Goal: Information Seeking & Learning: Learn about a topic

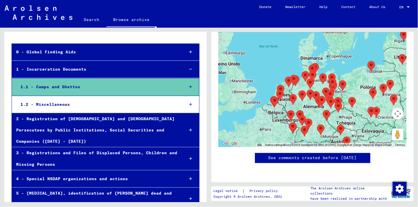
scroll to position [32, 0]
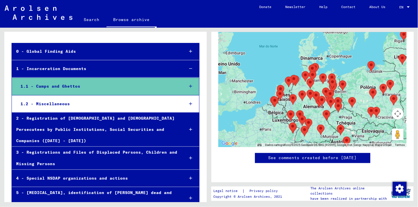
drag, startPoint x: 120, startPoint y: 118, endPoint x: 106, endPoint y: 130, distance: 18.9
click at [106, 130] on div "2 - Registration of [DEMOGRAPHIC_DATA] and [DEMOGRAPHIC_DATA] Persecutees by Pu…" at bounding box center [96, 130] width 168 height 34
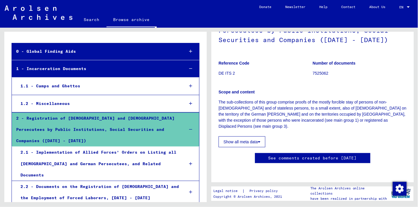
scroll to position [71, 0]
click at [256, 137] on button "Show all meta data" at bounding box center [242, 142] width 47 height 11
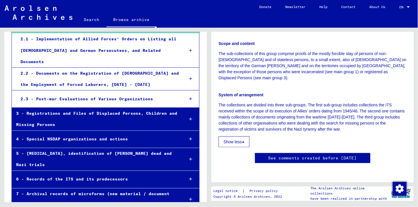
scroll to position [152, 0]
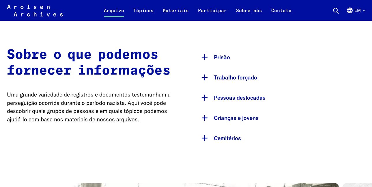
scroll to position [274, 0]
